Goal: Task Accomplishment & Management: Use online tool/utility

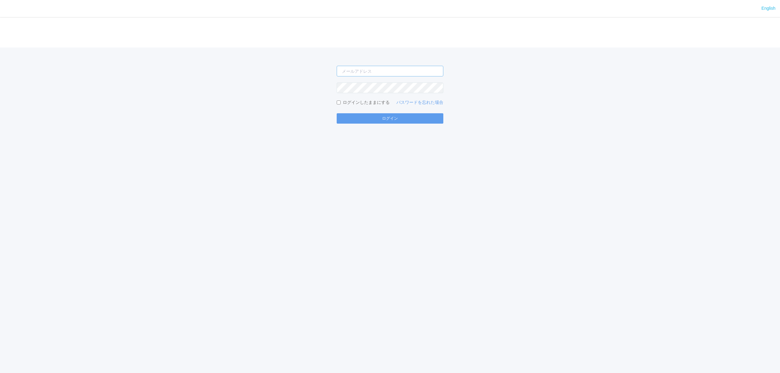
type input "[PERSON_NAME][EMAIL_ADDRESS][DOMAIN_NAME]"
click at [358, 126] on div "English ログイン [PERSON_NAME][EMAIL_ADDRESS][DOMAIN_NAME] ログインしたままにする パスワードを忘れた場合 …" at bounding box center [390, 186] width 780 height 373
click at [359, 122] on button "ログイン" at bounding box center [390, 118] width 107 height 10
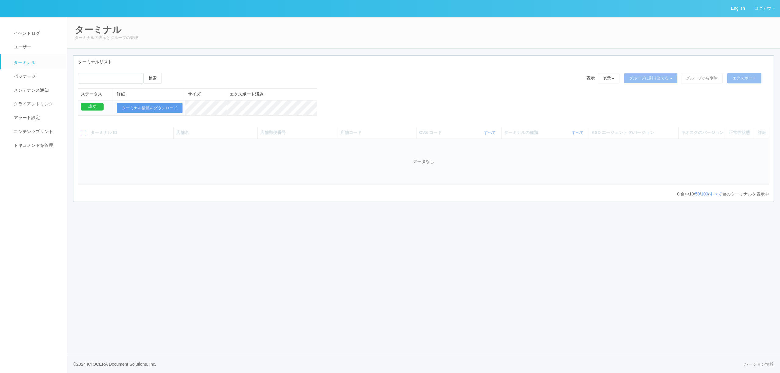
click at [118, 85] on div "検索" at bounding box center [120, 81] width 84 height 16
click at [118, 82] on input "emailSearch" at bounding box center [111, 78] width 66 height 11
paste input "loremipsumdolorsitam、co（3/12）01adipiscin、elitseddo 【eiusm】 1.temp：3/04　34:72 6.…"
click at [144, 73] on button "検索" at bounding box center [153, 78] width 18 height 11
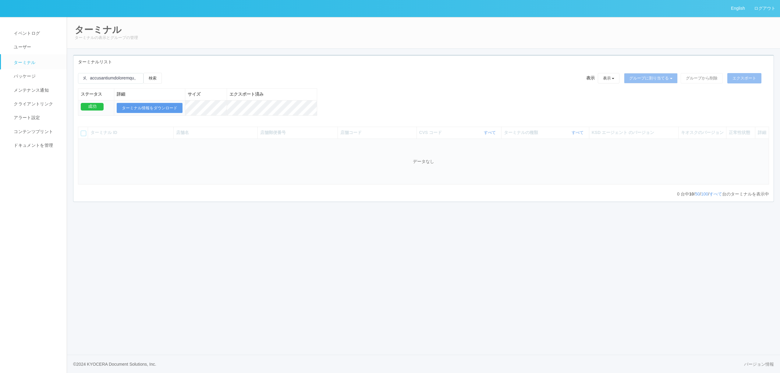
scroll to position [0, 0]
click at [130, 83] on input "emailSearch" at bounding box center [111, 78] width 66 height 11
paste input "根室[PERSON_NAME]"
click at [144, 73] on button "検索" at bounding box center [153, 78] width 18 height 11
type input "根室[PERSON_NAME]"
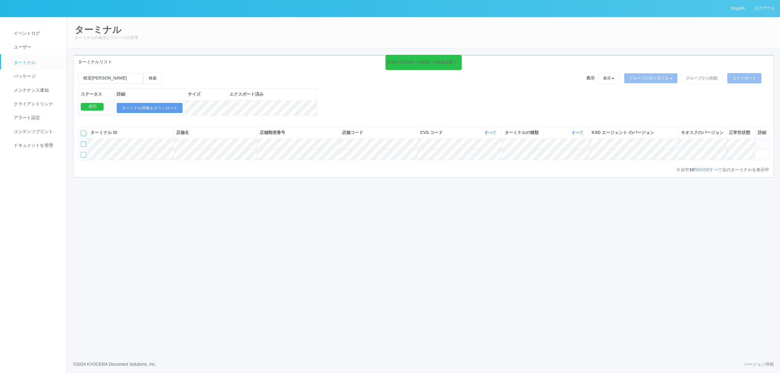
click at [758, 141] on icon at bounding box center [758, 141] width 0 height 0
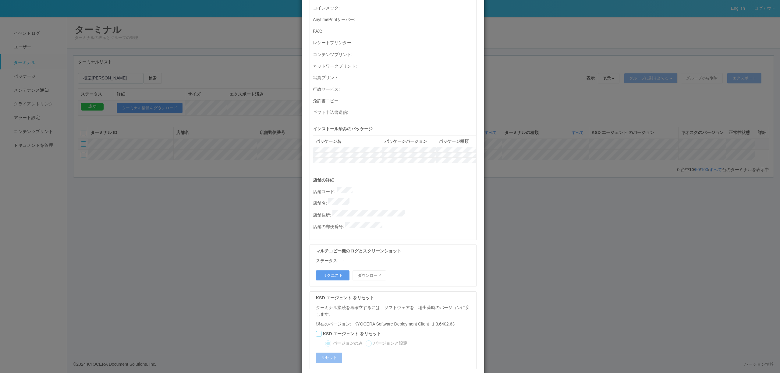
scroll to position [174, 0]
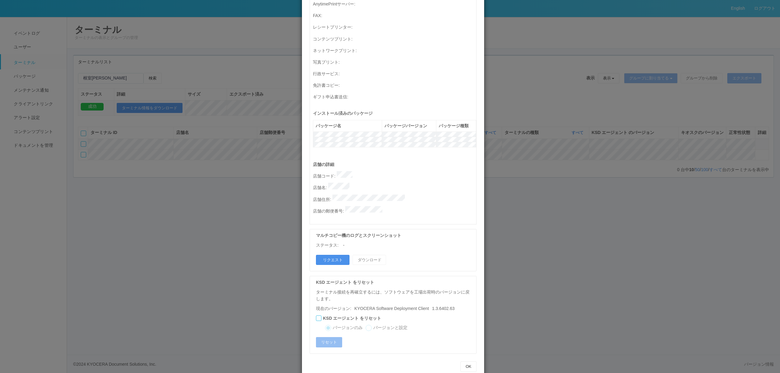
click at [340, 255] on button "リクエスト" at bounding box center [333, 260] width 34 height 10
click at [160, 285] on div "ターミナルの詳細 詳細 S.M.A.R.T 接続ステータス 最終接続日時 : [DATE] 05:04:04 AM マルチコピー機の詳細 モデル : シリアル…" at bounding box center [390, 186] width 780 height 373
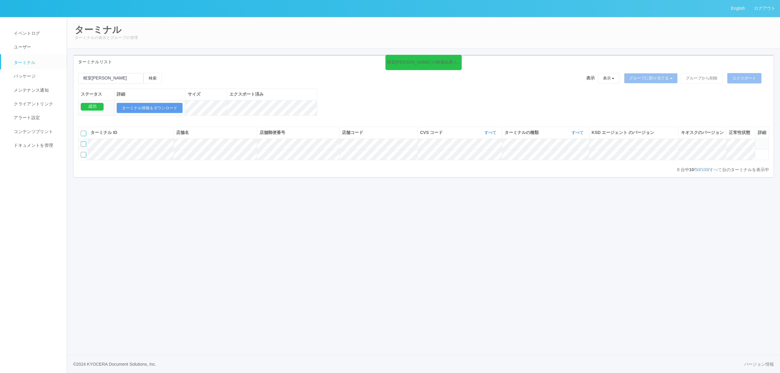
click at [758, 141] on icon at bounding box center [758, 141] width 0 height 0
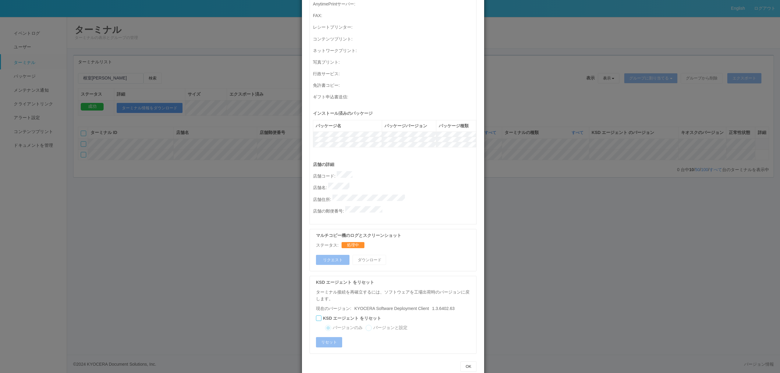
click at [168, 355] on div "ターミナルの詳細 詳細 S.M.A.R.T 接続ステータス 最終接続日時 : [DATE] 05:04:04 AM マルチコピー機の詳細 モデル : シリアル…" at bounding box center [390, 186] width 780 height 373
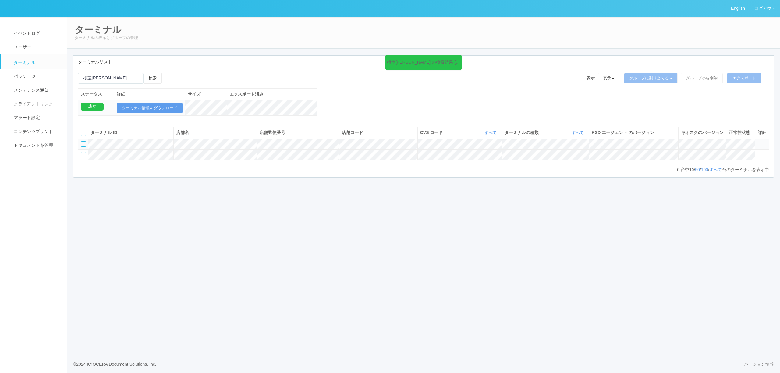
click at [758, 141] on icon at bounding box center [758, 141] width 0 height 0
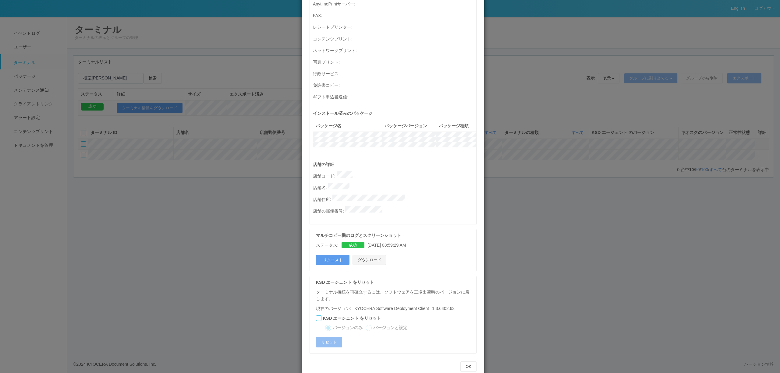
click at [353, 255] on button "ダウンロード" at bounding box center [370, 260] width 34 height 10
click at [253, 148] on div "ターミナルの詳細 詳細 S.M.A.R.T 接続ステータス 最終接続日時 : [DATE] 05:04:04 AM マルチコピー機の詳細 モデル : シリアル…" at bounding box center [390, 186] width 780 height 373
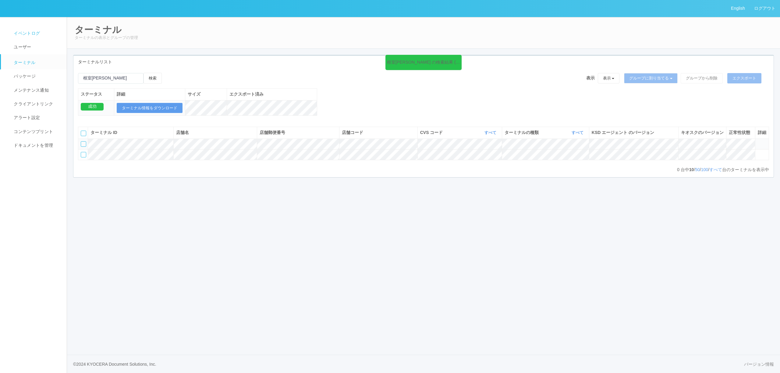
click at [34, 29] on link "イベントログ" at bounding box center [36, 34] width 71 height 14
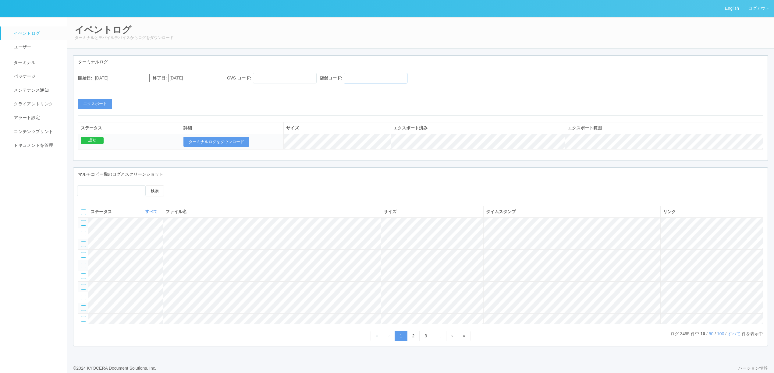
click at [408, 76] on input "text" at bounding box center [376, 78] width 64 height 11
paste input "010431"
type input "010431"
click at [143, 78] on input "[DATE]" at bounding box center [122, 78] width 56 height 8
click at [104, 87] on button "button" at bounding box center [101, 87] width 5 height 2
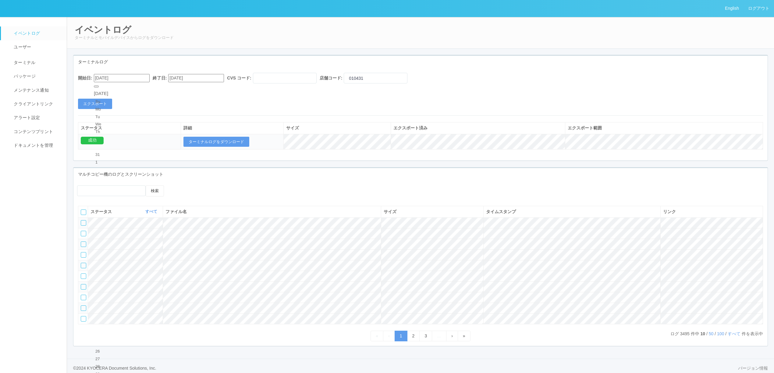
click at [107, 228] on div "10" at bounding box center [100, 231] width 11 height 6
type input "[DATE]"
click at [196, 81] on input "[DATE]" at bounding box center [196, 78] width 56 height 8
click at [186, 222] on div "10" at bounding box center [180, 225] width 11 height 6
type input "[DATE]"
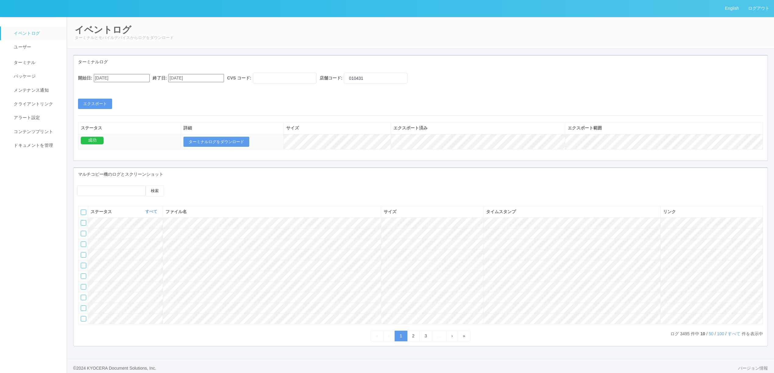
click at [112, 102] on div "開始日: [DATE] 終了日: [DATE] CVS コード: 店舗コード: 010431 エクスポート" at bounding box center [420, 91] width 694 height 36
click at [105, 103] on button "エクスポート" at bounding box center [95, 104] width 34 height 10
click at [241, 138] on button "ターミナルログをダウンロード" at bounding box center [217, 142] width 66 height 10
click at [33, 62] on span "ターミナル" at bounding box center [23, 62] width 23 height 5
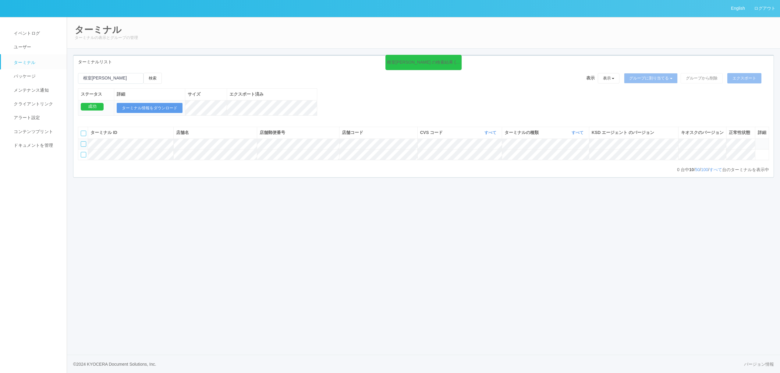
click at [758, 141] on icon at bounding box center [758, 141] width 0 height 0
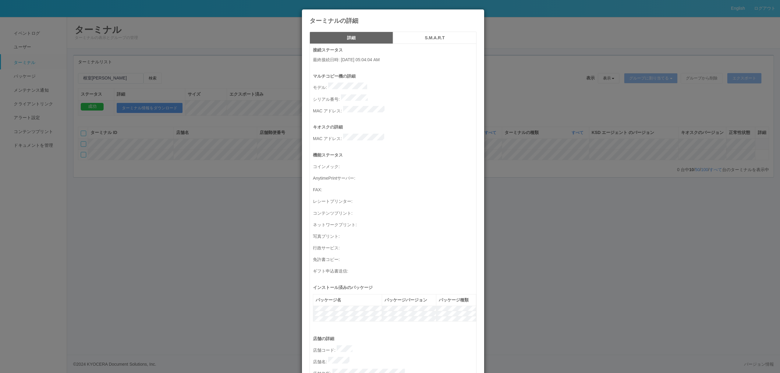
click at [444, 39] on h5 "S.M.A.R.T" at bounding box center [434, 38] width 79 height 5
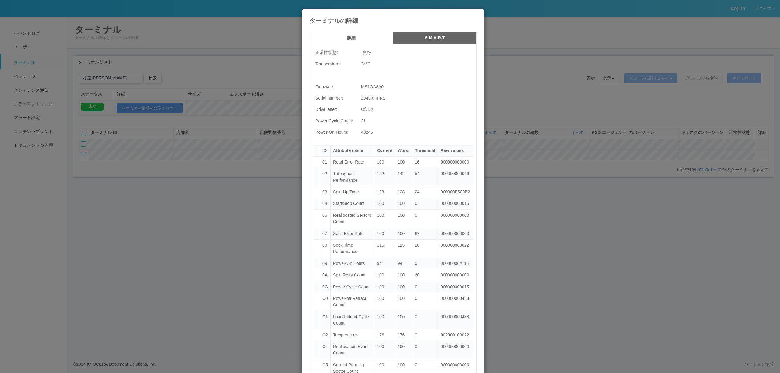
click at [365, 134] on td "43246" at bounding box center [416, 132] width 115 height 11
click at [180, 175] on div "ターミナルの詳細 詳細 S.M.A.R.T 正常性状態: 良好 Temperature: 34 °C Firmware: MS1OA8A0 Serial nu…" at bounding box center [390, 186] width 780 height 373
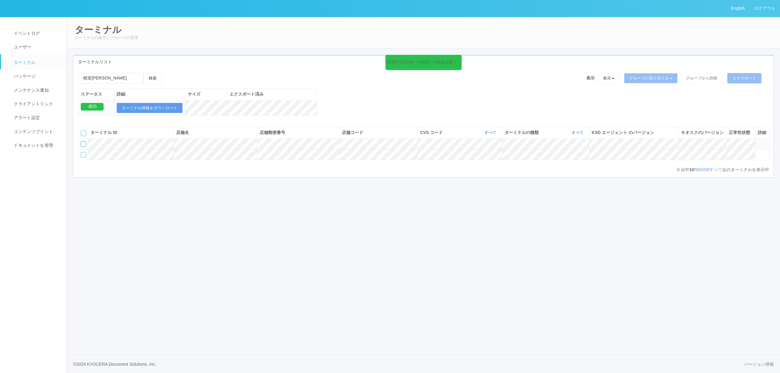
click at [758, 141] on icon at bounding box center [758, 141] width 0 height 0
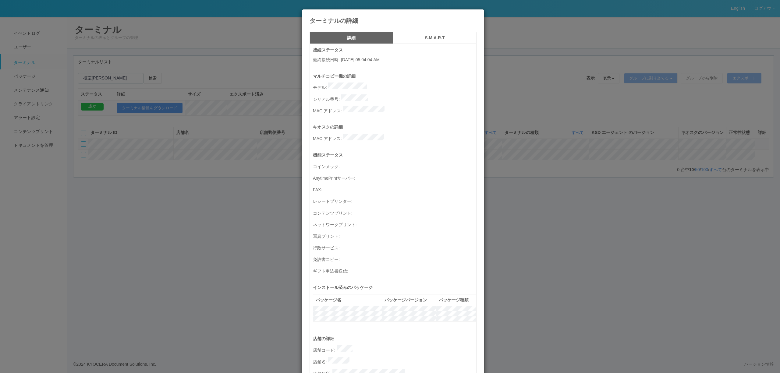
click at [409, 41] on button "S.M.A.R.T" at bounding box center [435, 38] width 84 height 12
